Goal: Task Accomplishment & Management: Complete application form

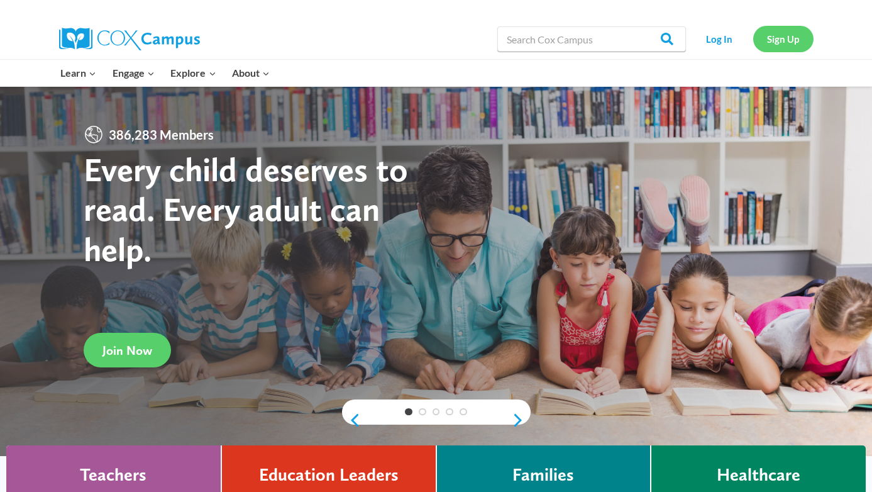
click at [780, 41] on link "Sign Up" at bounding box center [783, 39] width 60 height 26
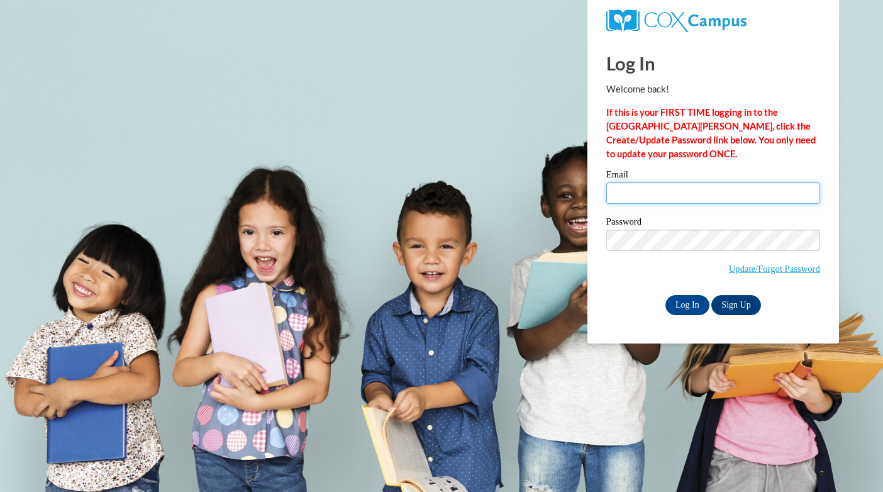
drag, startPoint x: 0, startPoint y: 0, endPoint x: 624, endPoint y: 194, distance: 653.8
click at [624, 194] on input "Email" at bounding box center [713, 192] width 214 height 21
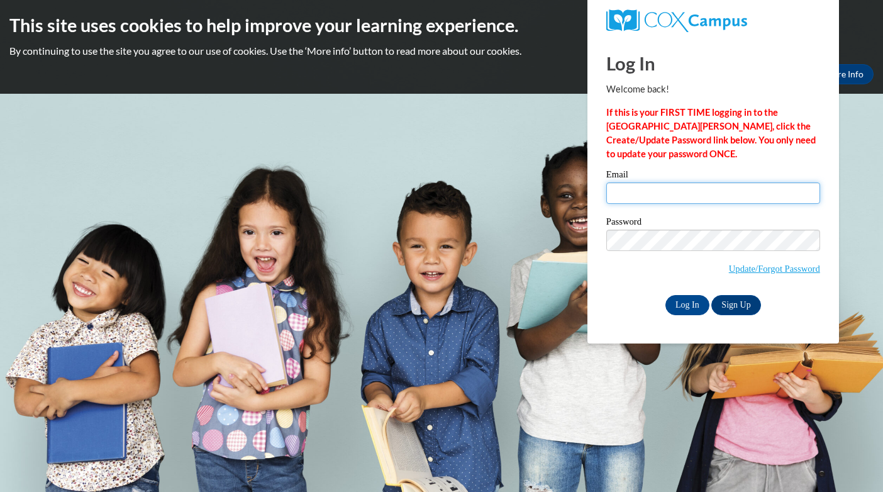
type input "[PERSON_NAME][EMAIL_ADDRESS][PERSON_NAME][DOMAIN_NAME]"
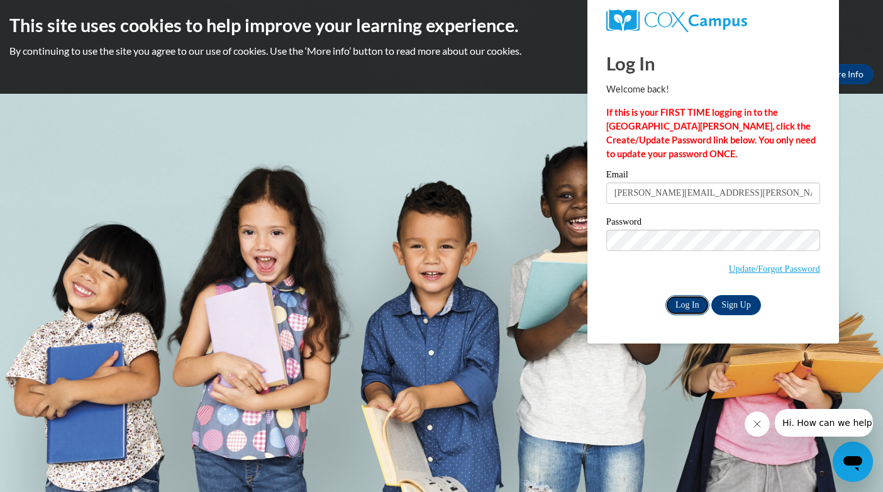
click at [688, 307] on input "Log In" at bounding box center [687, 305] width 44 height 20
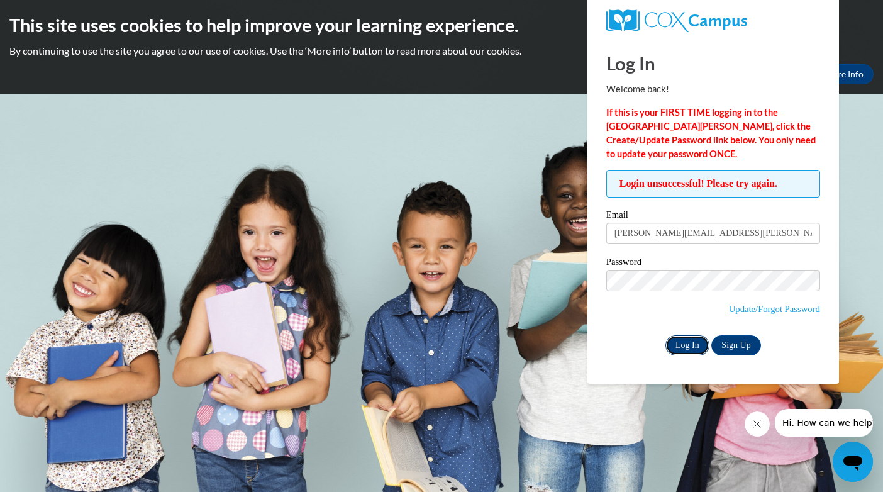
click at [684, 342] on input "Log In" at bounding box center [687, 345] width 44 height 20
click at [677, 340] on input "Log In" at bounding box center [687, 345] width 44 height 20
click at [678, 343] on input "Log In" at bounding box center [687, 345] width 44 height 20
click at [680, 345] on input "Log In" at bounding box center [687, 345] width 44 height 20
click at [681, 340] on input "Log In" at bounding box center [687, 345] width 44 height 20
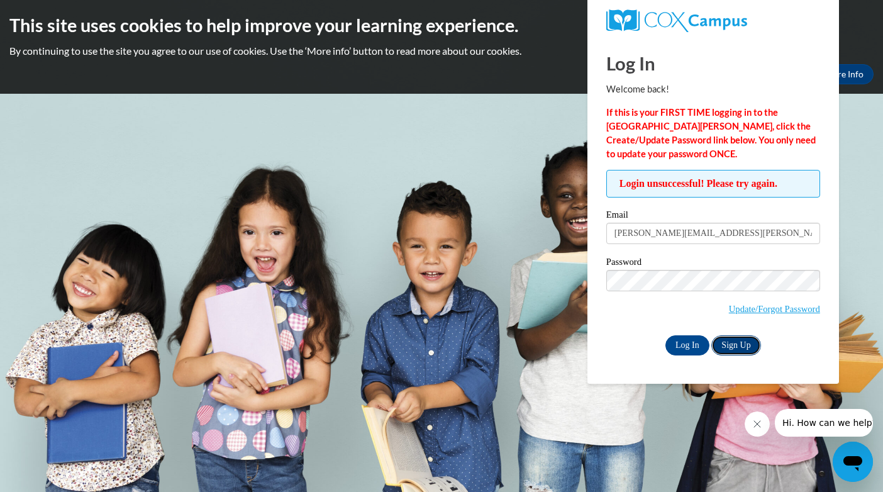
click at [729, 345] on link "Sign Up" at bounding box center [735, 345] width 49 height 20
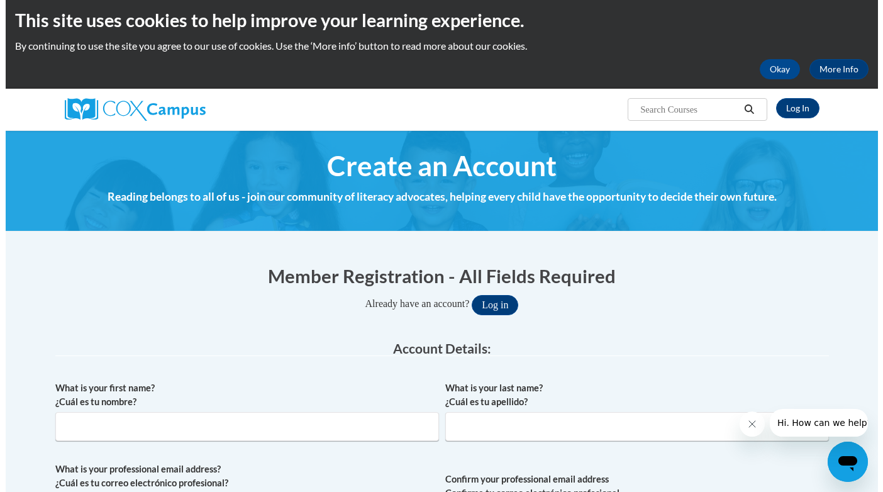
scroll to position [5, 0]
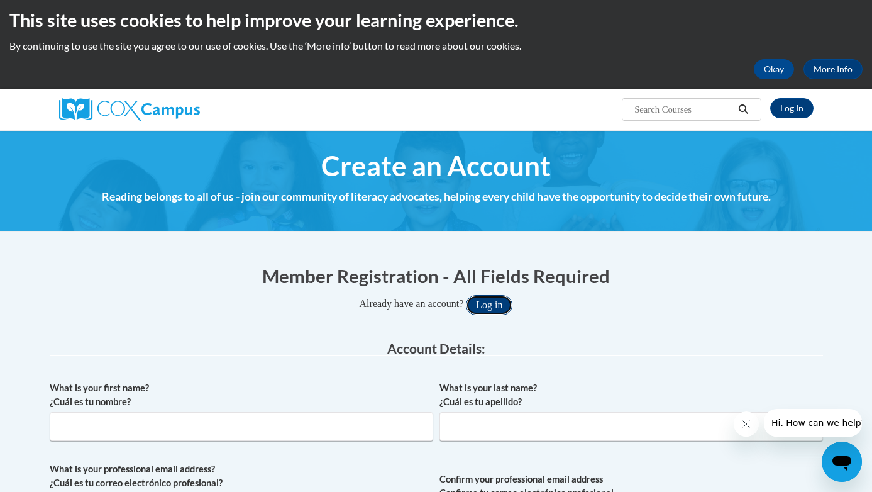
click at [499, 304] on button "Log in" at bounding box center [489, 305] width 47 height 20
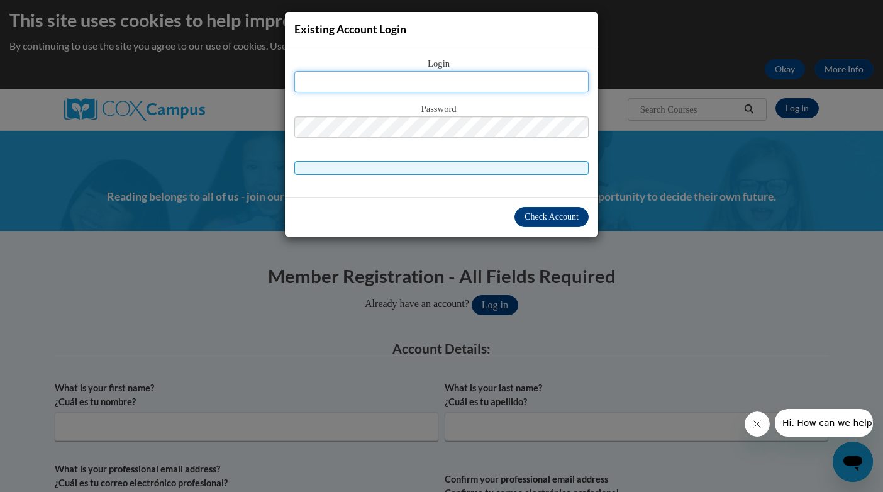
click at [327, 82] on input "text" at bounding box center [441, 81] width 294 height 21
type input "[PERSON_NAME][EMAIL_ADDRESS][PERSON_NAME][DOMAIN_NAME]"
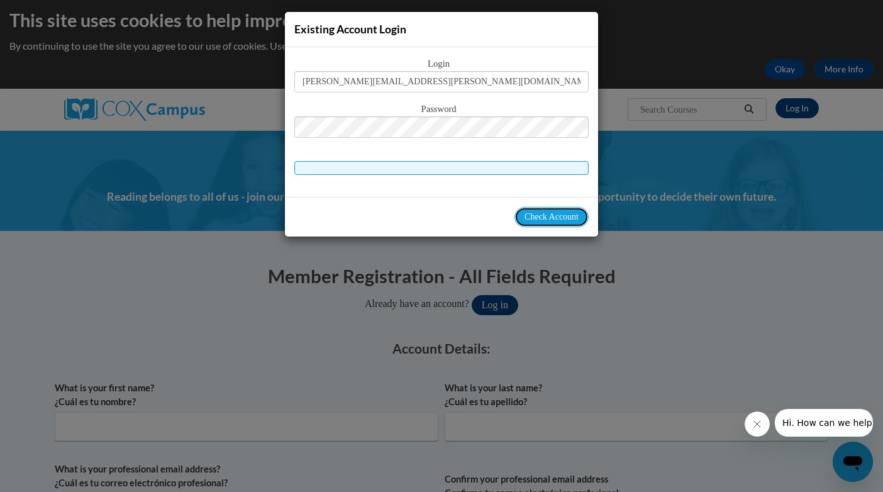
drag, startPoint x: 559, startPoint y: 218, endPoint x: 606, endPoint y: 195, distance: 52.3
click at [560, 216] on span "Check Account" at bounding box center [551, 216] width 54 height 9
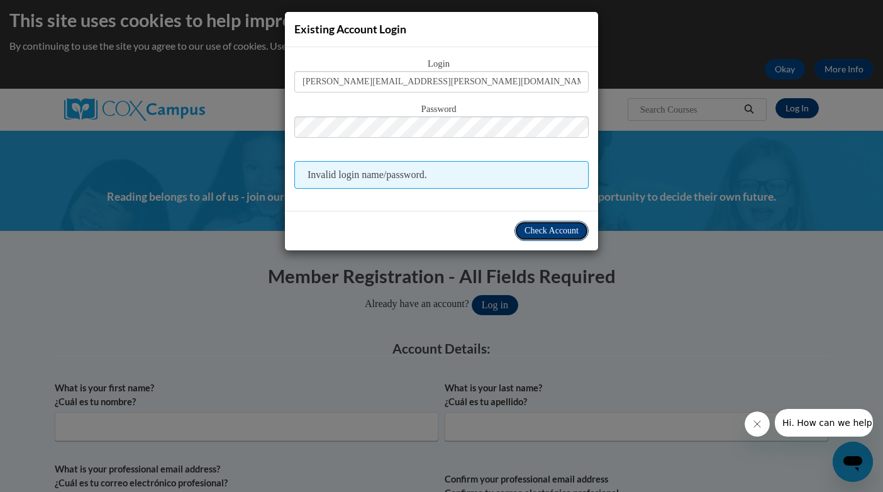
click at [553, 230] on span "Check Account" at bounding box center [551, 230] width 54 height 9
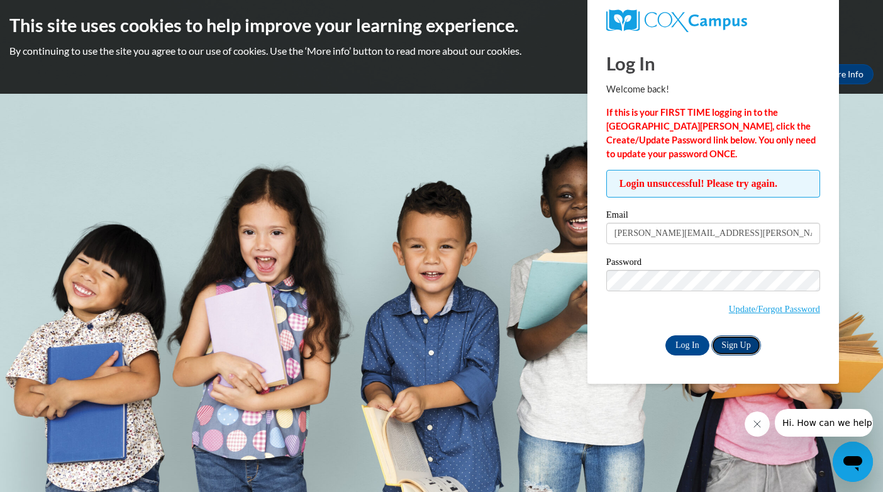
click at [728, 346] on link "Sign Up" at bounding box center [735, 345] width 49 height 20
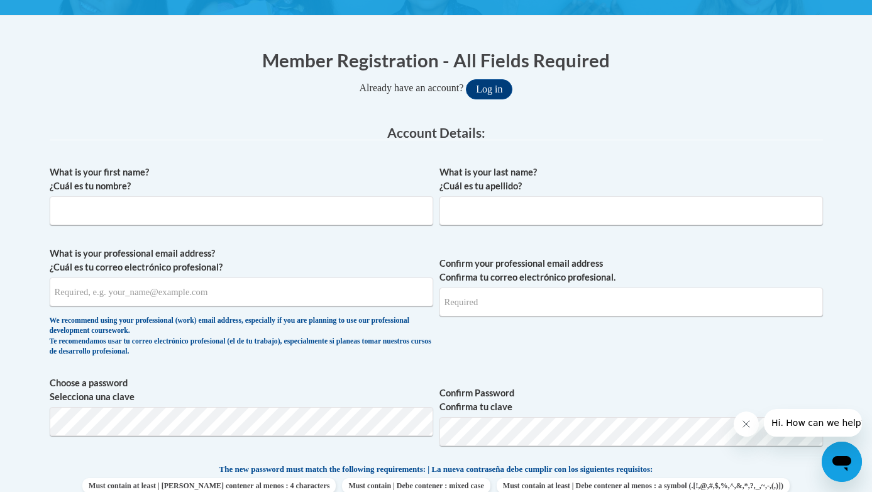
scroll to position [221, 0]
click at [65, 207] on input "What is your first name? ¿Cuál es tu nombre?" at bounding box center [241, 210] width 383 height 29
type input "Wynn"
click at [467, 208] on input "What is your last name? ¿Cuál es tu apellido?" at bounding box center [630, 210] width 383 height 29
click at [460, 207] on input "What is your last name? ¿Cuál es tu apellido?" at bounding box center [630, 210] width 383 height 29
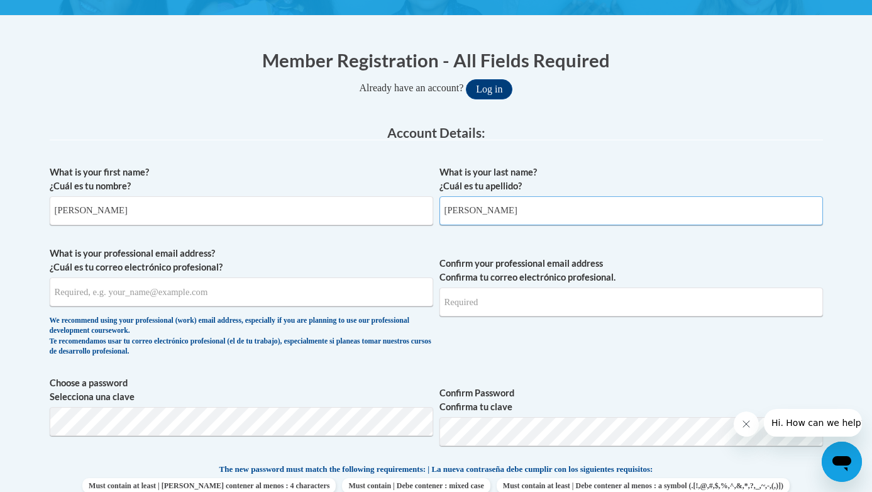
type input "Riggins"
click at [62, 290] on input "What is your professional email address? ¿Cuál es tu correo electrónico profesi…" at bounding box center [241, 291] width 383 height 29
type input "[PERSON_NAME][EMAIL_ADDRESS][PERSON_NAME][DOMAIN_NAME]"
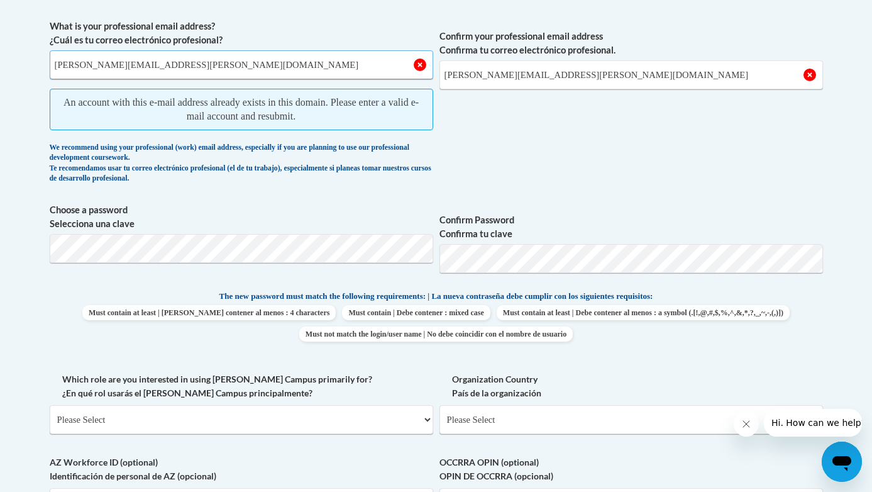
scroll to position [442, 0]
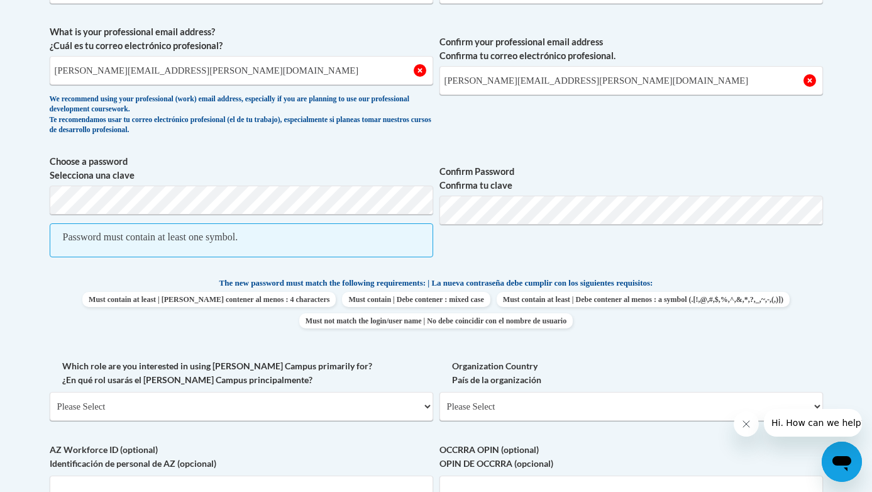
click at [126, 197] on body "This site uses cookies to help improve your learning experience. By continuing …" at bounding box center [436, 343] width 872 height 1570
click at [30, 202] on body "This site uses cookies to help improve your learning experience. By continuing …" at bounding box center [436, 343] width 872 height 1570
click at [30, 203] on body "This site uses cookies to help improve your learning experience. By continuing …" at bounding box center [436, 343] width 872 height 1570
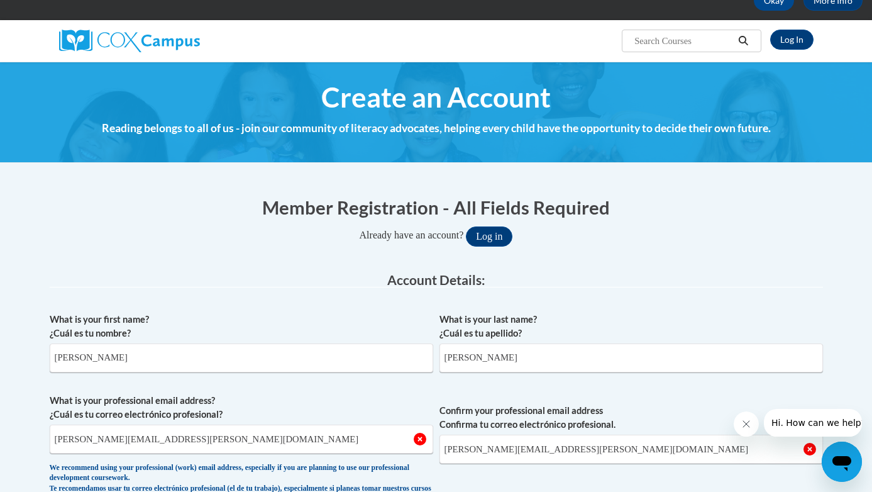
scroll to position [74, 0]
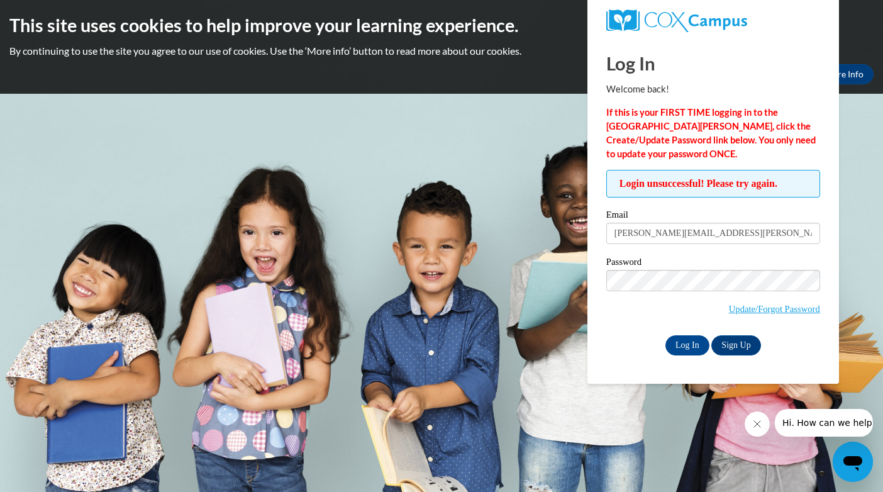
click at [543, 219] on body "This site uses cookies to help improve your learning experience. By continuing …" at bounding box center [441, 246] width 883 height 492
click at [690, 343] on input "Log In" at bounding box center [687, 345] width 44 height 20
click at [738, 344] on link "Sign Up" at bounding box center [735, 345] width 49 height 20
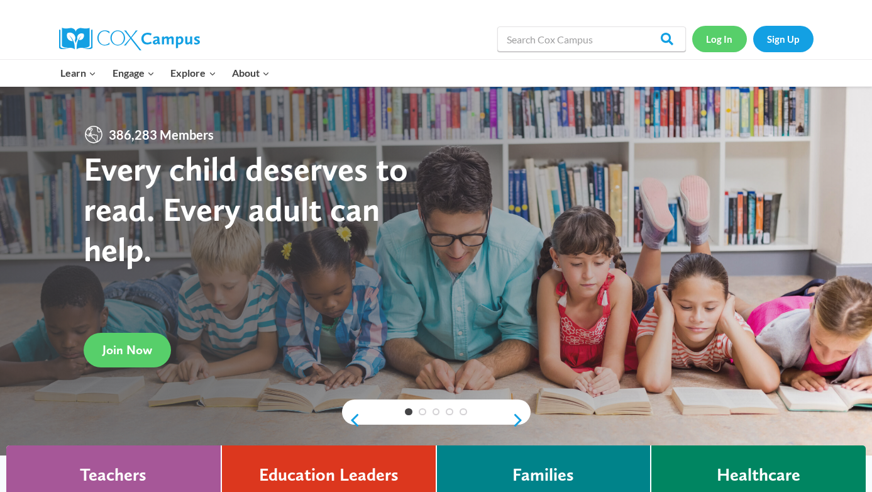
click at [726, 38] on link "Log In" at bounding box center [719, 39] width 55 height 26
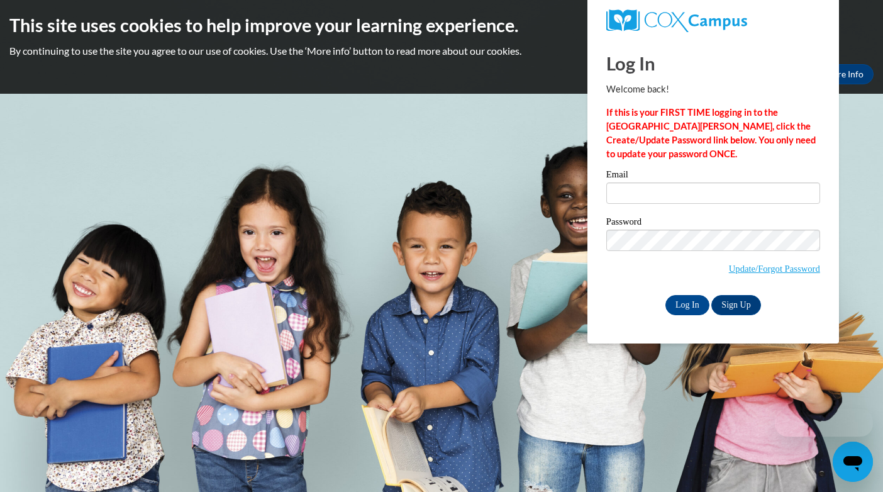
type input "[PERSON_NAME][EMAIL_ADDRESS][PERSON_NAME][DOMAIN_NAME]"
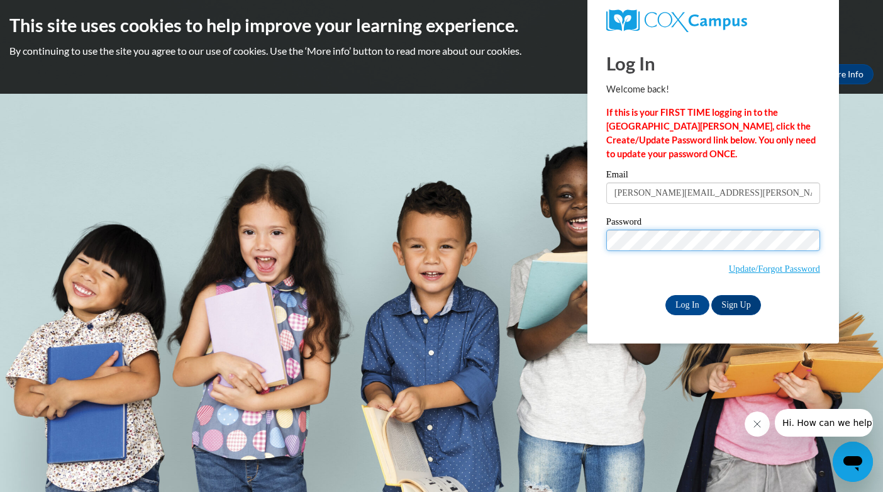
click at [665, 295] on input "Log In" at bounding box center [687, 305] width 44 height 20
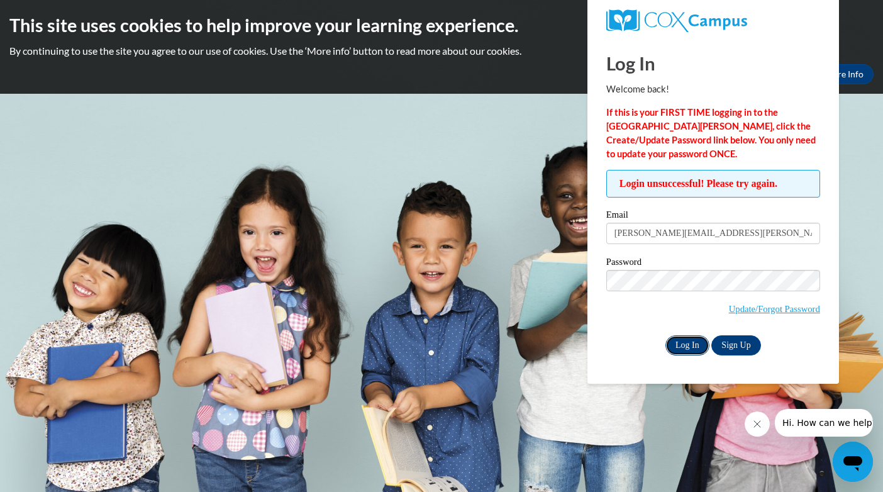
click at [670, 342] on input "Log In" at bounding box center [687, 345] width 44 height 20
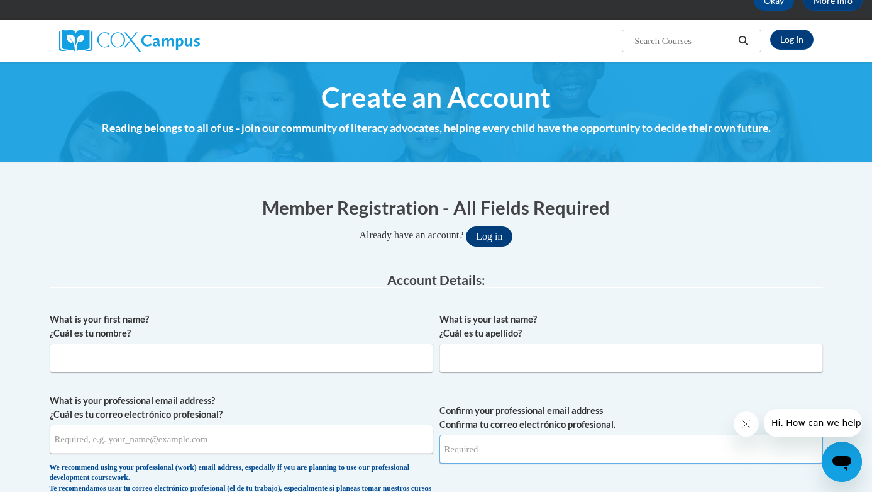
type input "[PERSON_NAME][EMAIL_ADDRESS][PERSON_NAME][DOMAIN_NAME]"
click at [485, 233] on button "Log in" at bounding box center [489, 236] width 47 height 20
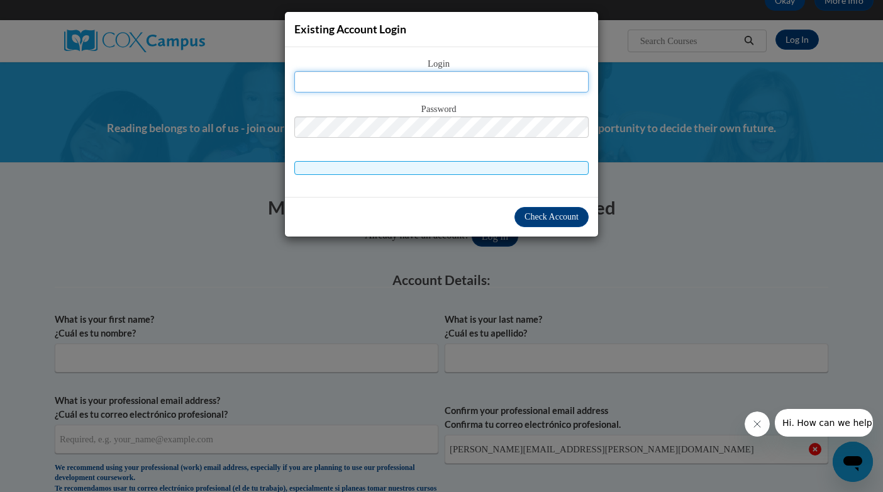
click at [308, 82] on input "text" at bounding box center [441, 81] width 294 height 21
type input "wynn.riggins@gmail.com"
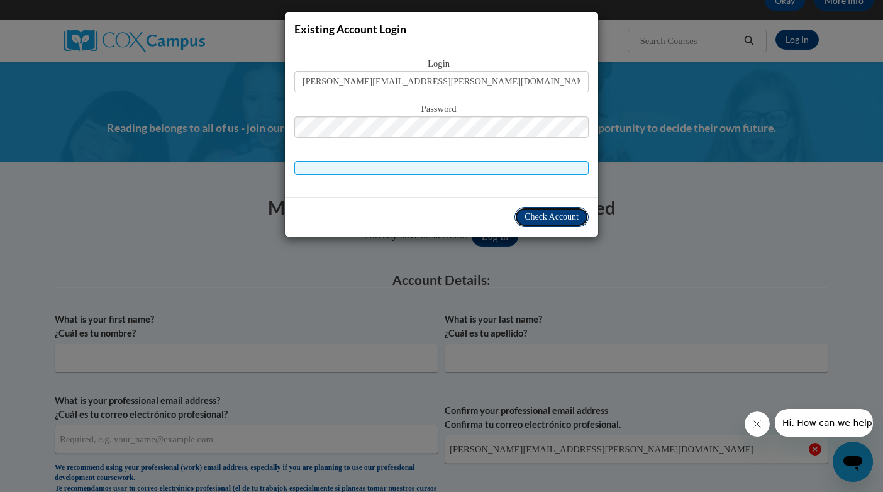
click at [555, 212] on span "Check Account" at bounding box center [551, 216] width 54 height 9
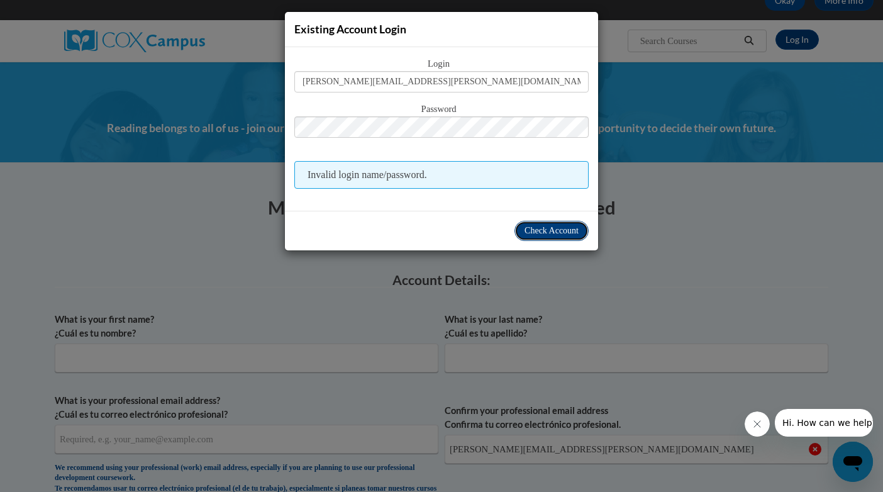
click at [549, 231] on span "Check Account" at bounding box center [551, 230] width 54 height 9
click at [789, 422] on span "Hi. How can we help?" at bounding box center [829, 422] width 94 height 10
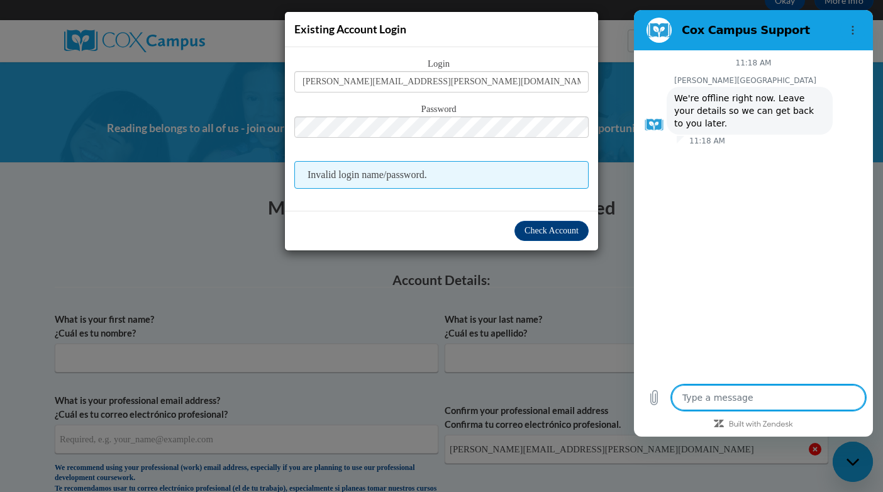
type textarea "x"
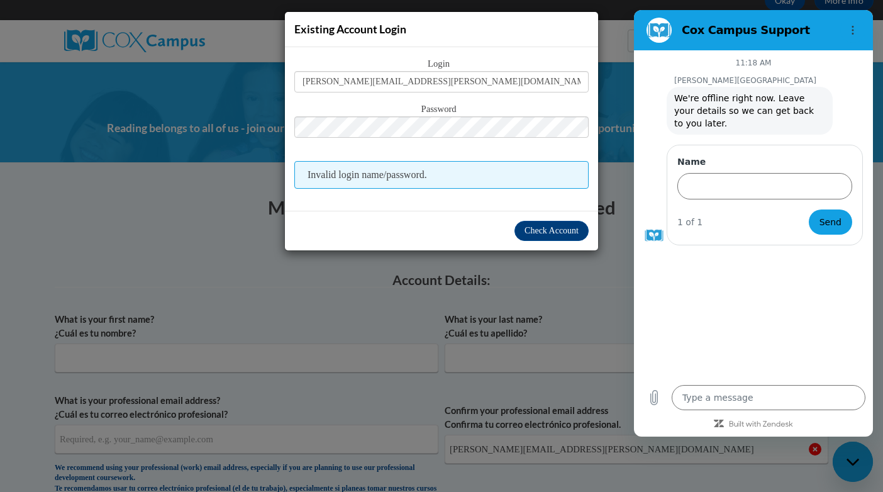
click at [758, 298] on div "11:18 AM Cox Campus Cox Campus says: We're offline right now. Leave your detail…" at bounding box center [753, 213] width 239 height 327
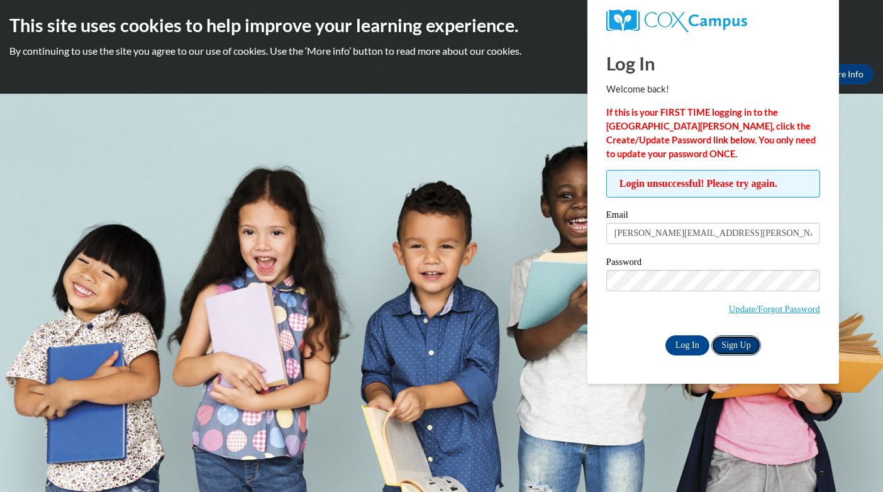
click at [749, 343] on link "Sign Up" at bounding box center [735, 345] width 49 height 20
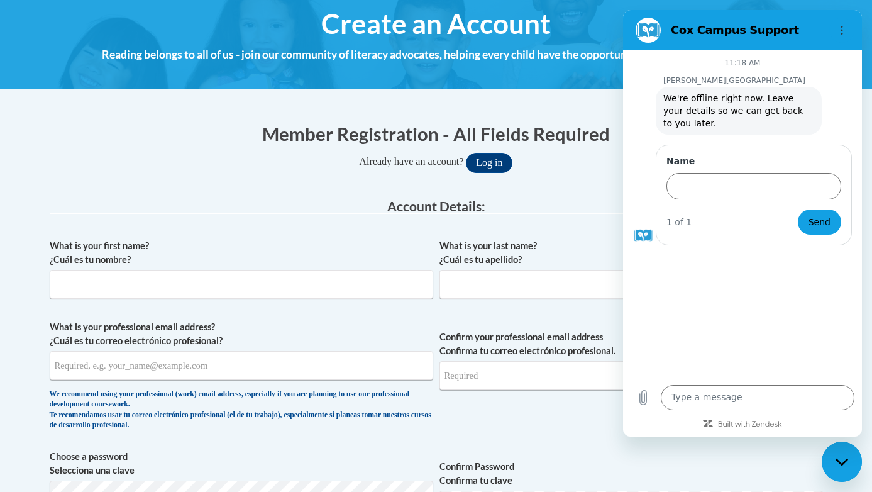
click at [830, 459] on div "Close messaging window" at bounding box center [842, 462] width 38 height 38
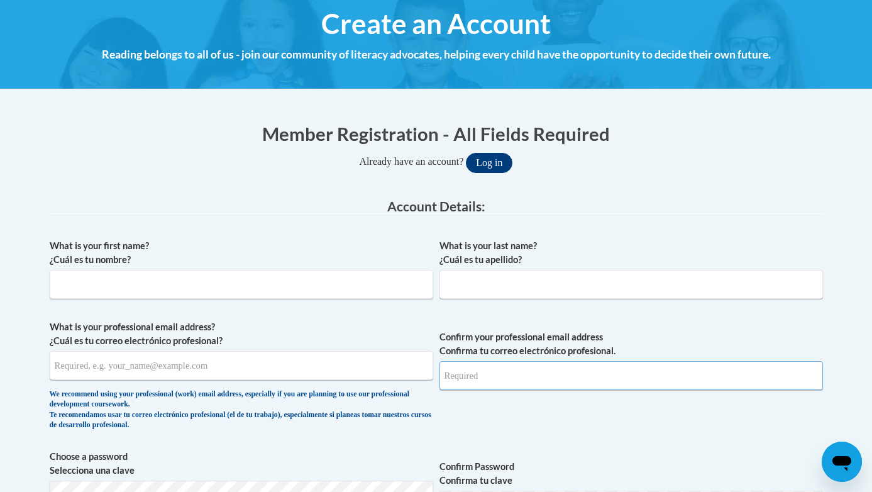
type input "[PERSON_NAME][EMAIL_ADDRESS][PERSON_NAME][DOMAIN_NAME]"
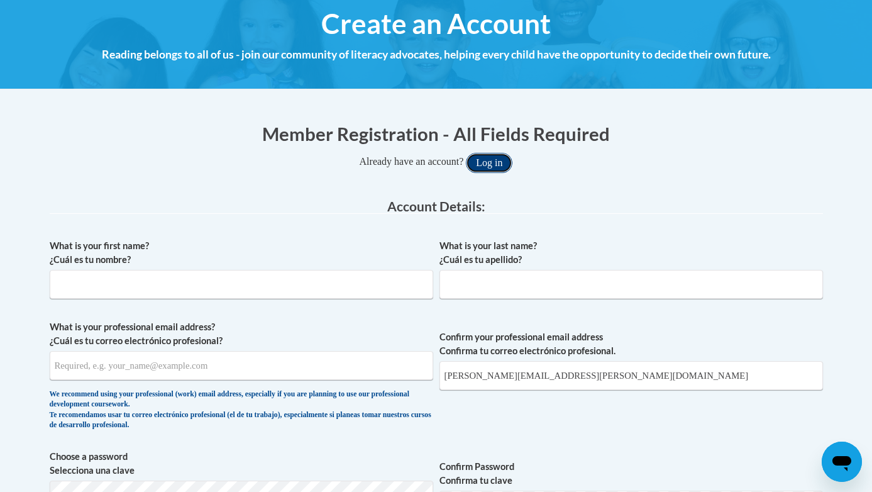
click at [497, 162] on button "Log in" at bounding box center [489, 163] width 47 height 20
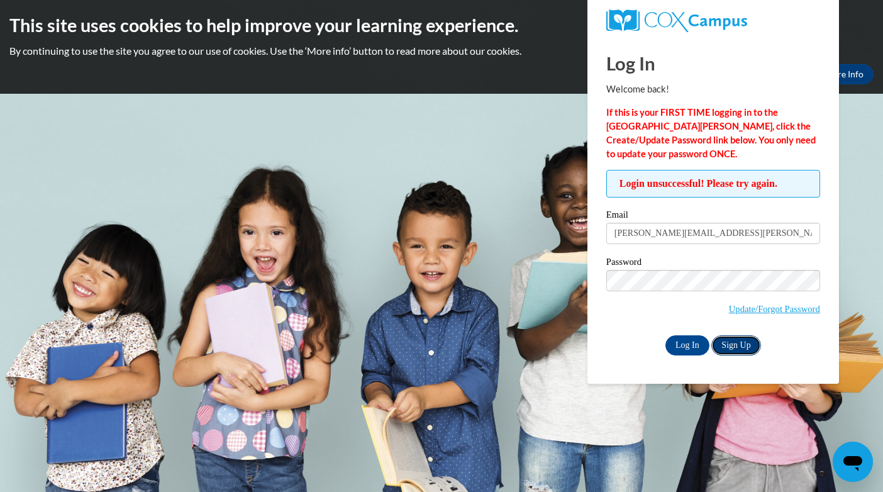
click at [734, 340] on link "Sign Up" at bounding box center [735, 345] width 49 height 20
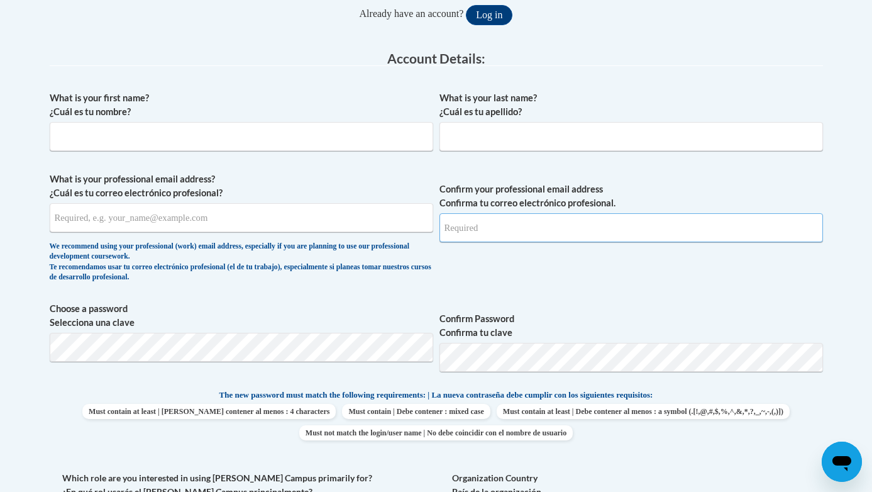
type input "[PERSON_NAME][EMAIL_ADDRESS][PERSON_NAME][DOMAIN_NAME]"
click at [82, 132] on input "What is your first name? ¿Cuál es tu nombre?" at bounding box center [241, 136] width 383 height 29
type input "[PERSON_NAME]"
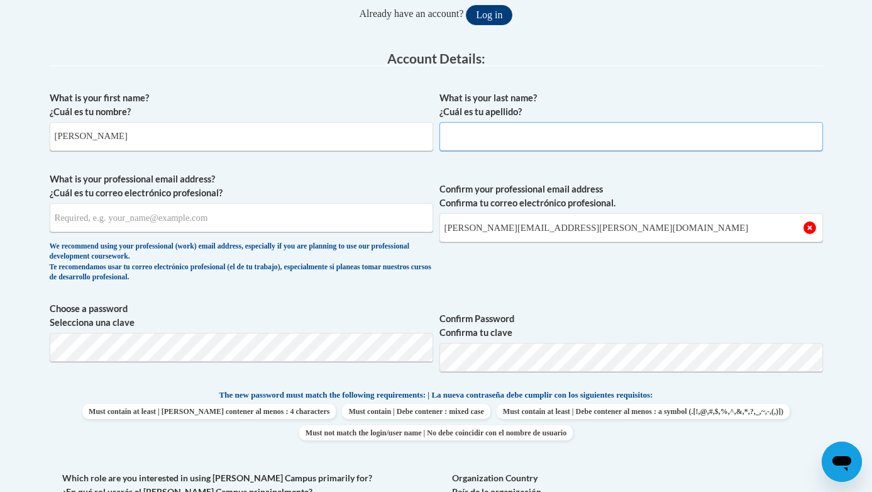
click at [465, 135] on input "What is your last name? ¿Cuál es tu apellido?" at bounding box center [630, 136] width 383 height 29
type input "Riggins"
click at [627, 55] on legend "Account Details:" at bounding box center [436, 59] width 773 height 14
click at [77, 219] on input "What is your professional email address? ¿Cuál es tu correo electrónico profesi…" at bounding box center [241, 217] width 383 height 29
type input "[PERSON_NAME][EMAIL_ADDRESS][PERSON_NAME][DOMAIN_NAME]"
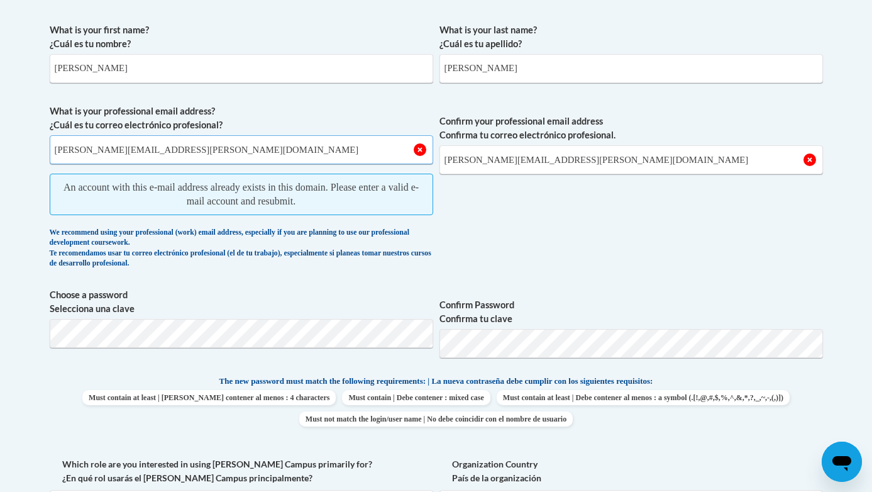
scroll to position [368, 0]
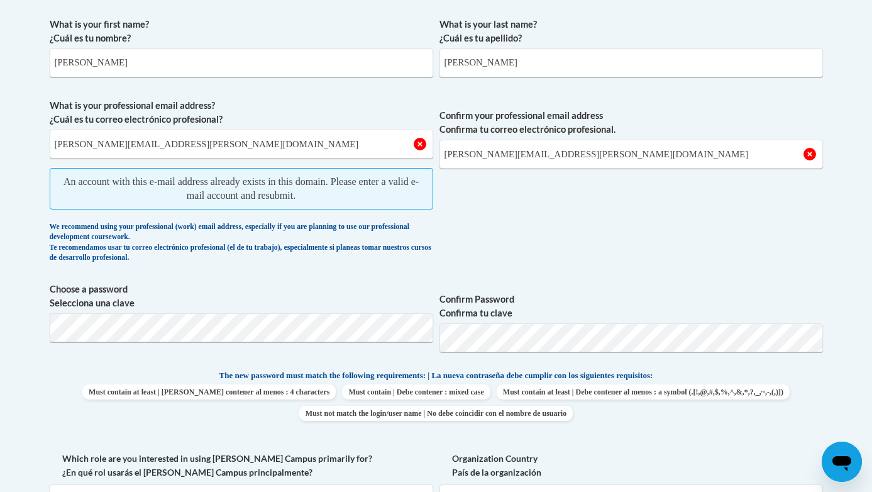
click at [108, 329] on div "Member Registration - All Fields Required Already have an account? Log in Prefe…" at bounding box center [436, 404] width 792 height 1035
click at [118, 336] on div "Member Registration - All Fields Required Already have an account? Log in Prefe…" at bounding box center [436, 404] width 792 height 1035
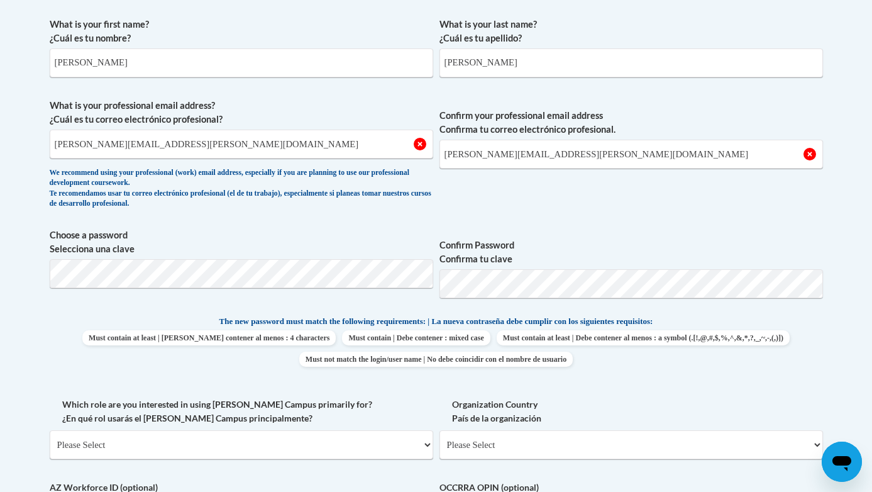
drag, startPoint x: 94, startPoint y: 318, endPoint x: 108, endPoint y: 323, distance: 14.1
click at [94, 321] on p "The new password must match the following requirements: | La nueva contraseña d…" at bounding box center [436, 322] width 773 height 16
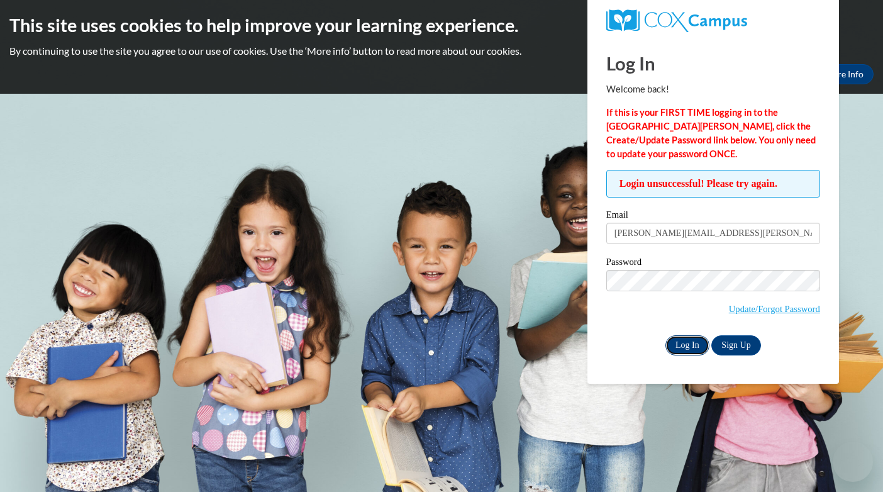
click at [686, 339] on input "Log In" at bounding box center [687, 345] width 44 height 20
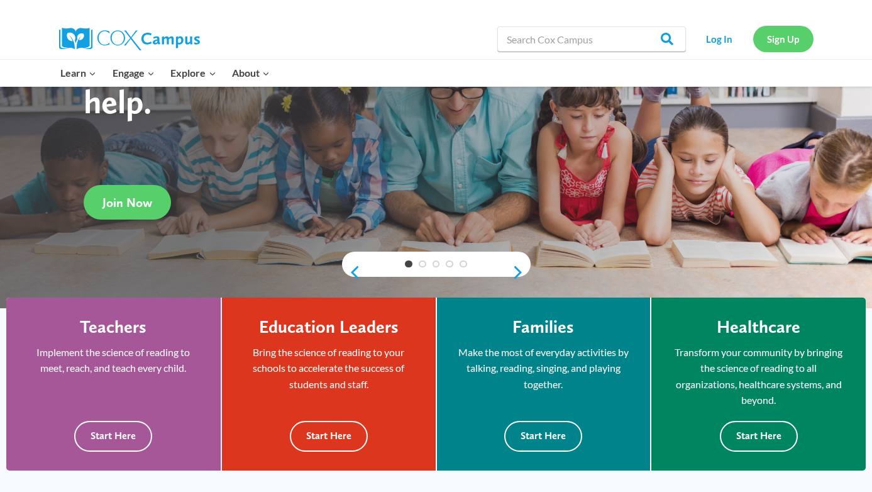
scroll to position [147, 0]
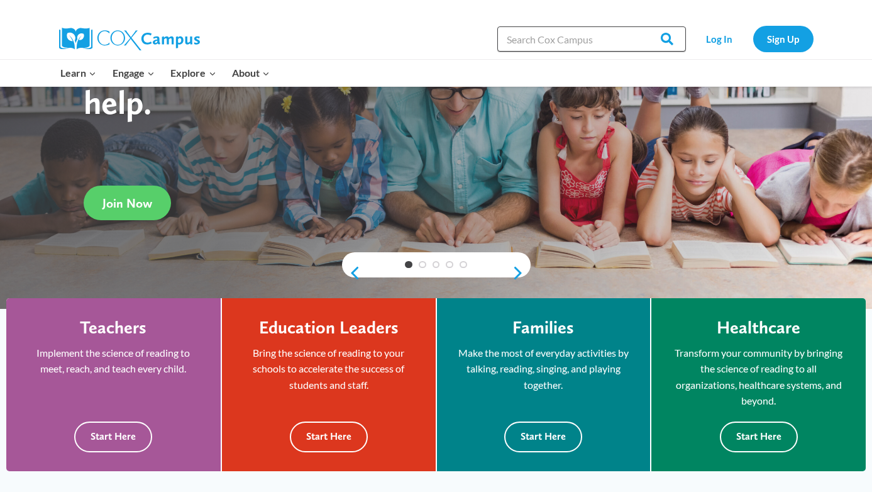
click at [573, 36] on input "Search in [URL][DOMAIN_NAME]" at bounding box center [591, 38] width 189 height 25
click at [718, 32] on link "Log In" at bounding box center [719, 39] width 55 height 26
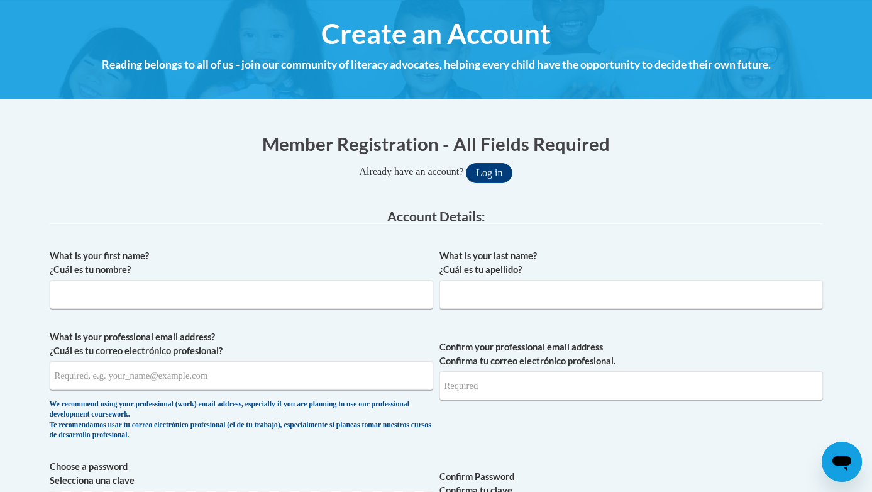
scroll to position [147, 0]
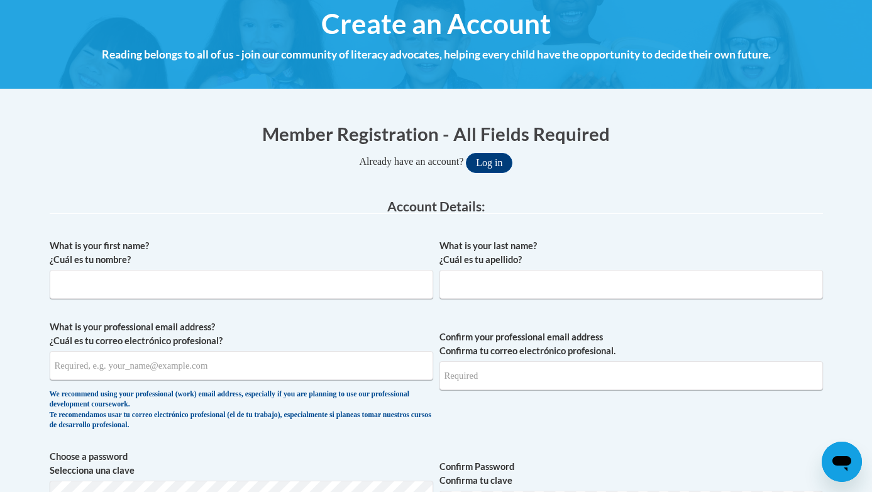
type input "[PERSON_NAME][EMAIL_ADDRESS][PERSON_NAME][DOMAIN_NAME]"
click at [124, 282] on input "What is your first name? ¿Cuál es tu nombre?" at bounding box center [241, 284] width 383 height 29
click at [508, 281] on input "What is your last name? ¿Cuál es tu apellido?" at bounding box center [630, 284] width 383 height 29
click at [221, 146] on div "Member Registration - All Fields Required Already have an account? Log in" at bounding box center [436, 147] width 773 height 52
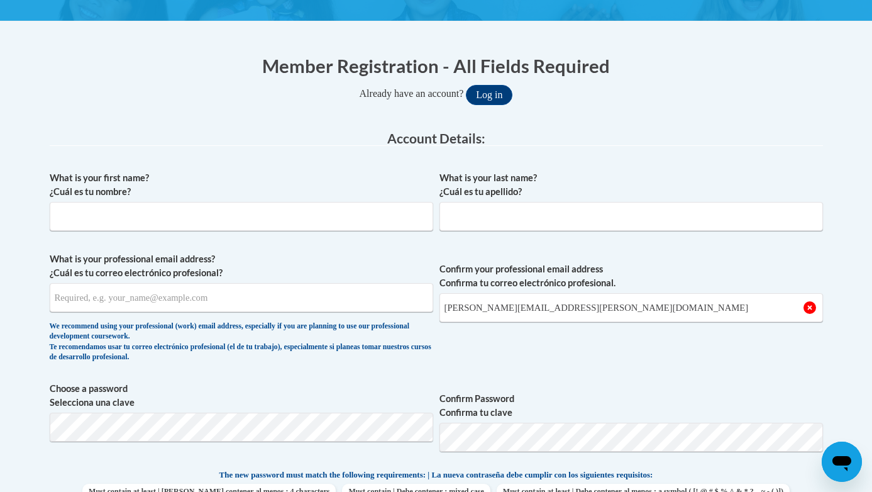
scroll to position [221, 0]
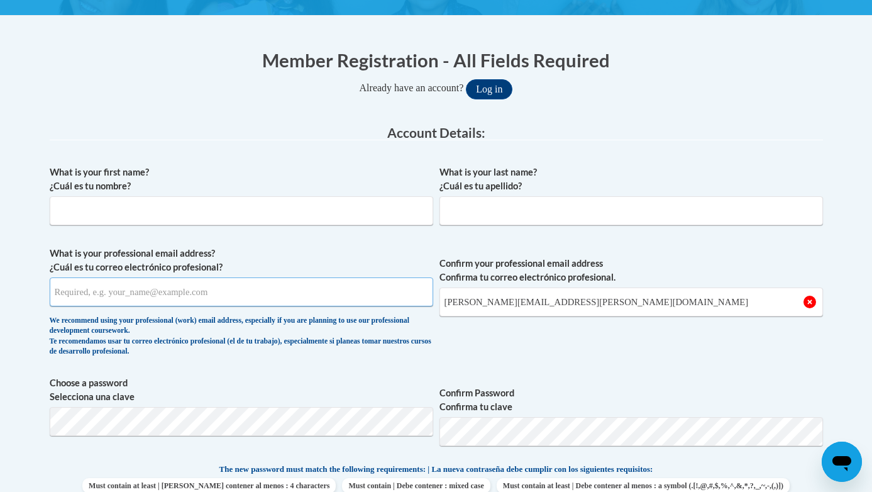
click at [132, 287] on input "What is your professional email address? ¿Cuál es tu correo electrónico profesi…" at bounding box center [241, 291] width 383 height 29
click at [249, 135] on legend "Account Details:" at bounding box center [436, 133] width 773 height 14
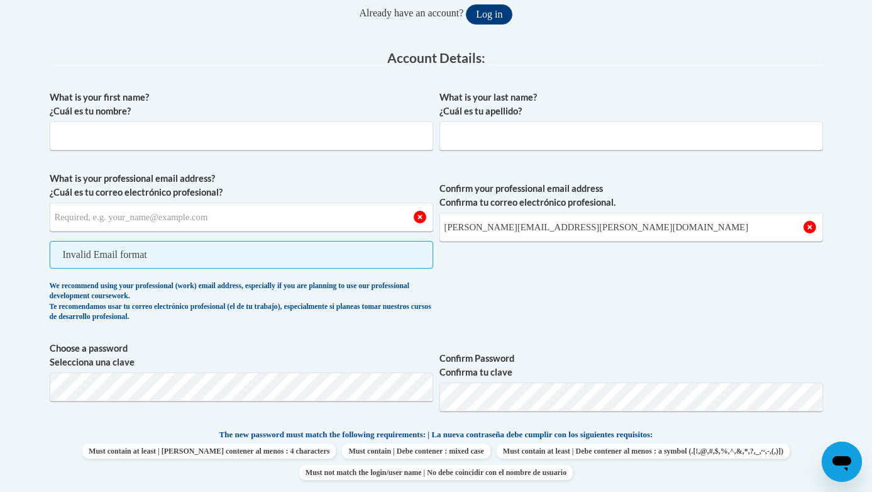
scroll to position [295, 0]
